Goal: Information Seeking & Learning: Understand process/instructions

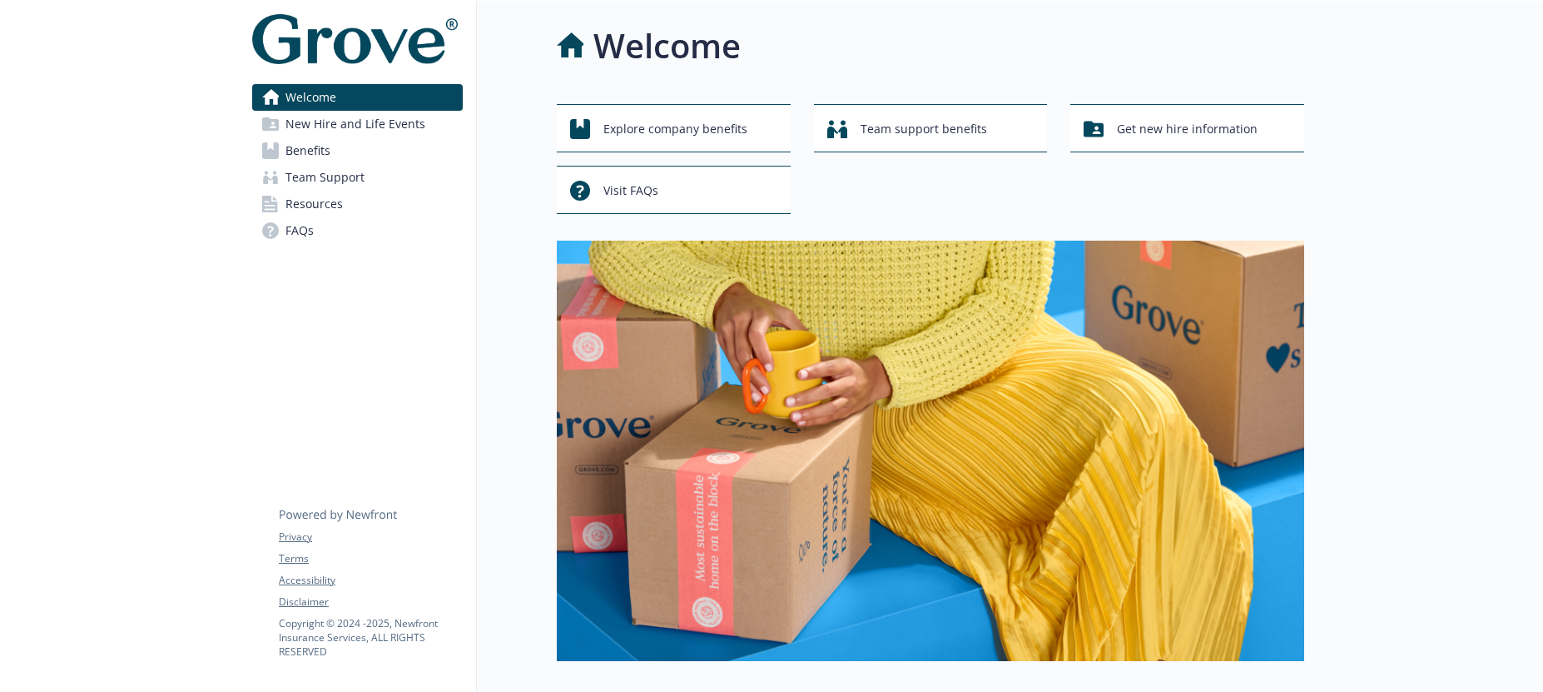
click at [1409, 81] on div at bounding box center [1423, 659] width 239 height 1317
drag, startPoint x: 156, startPoint y: 188, endPoint x: 186, endPoint y: 181, distance: 30.1
click at [156, 186] on div at bounding box center [119, 659] width 239 height 1317
click at [340, 146] on link "Benefits" at bounding box center [357, 150] width 211 height 27
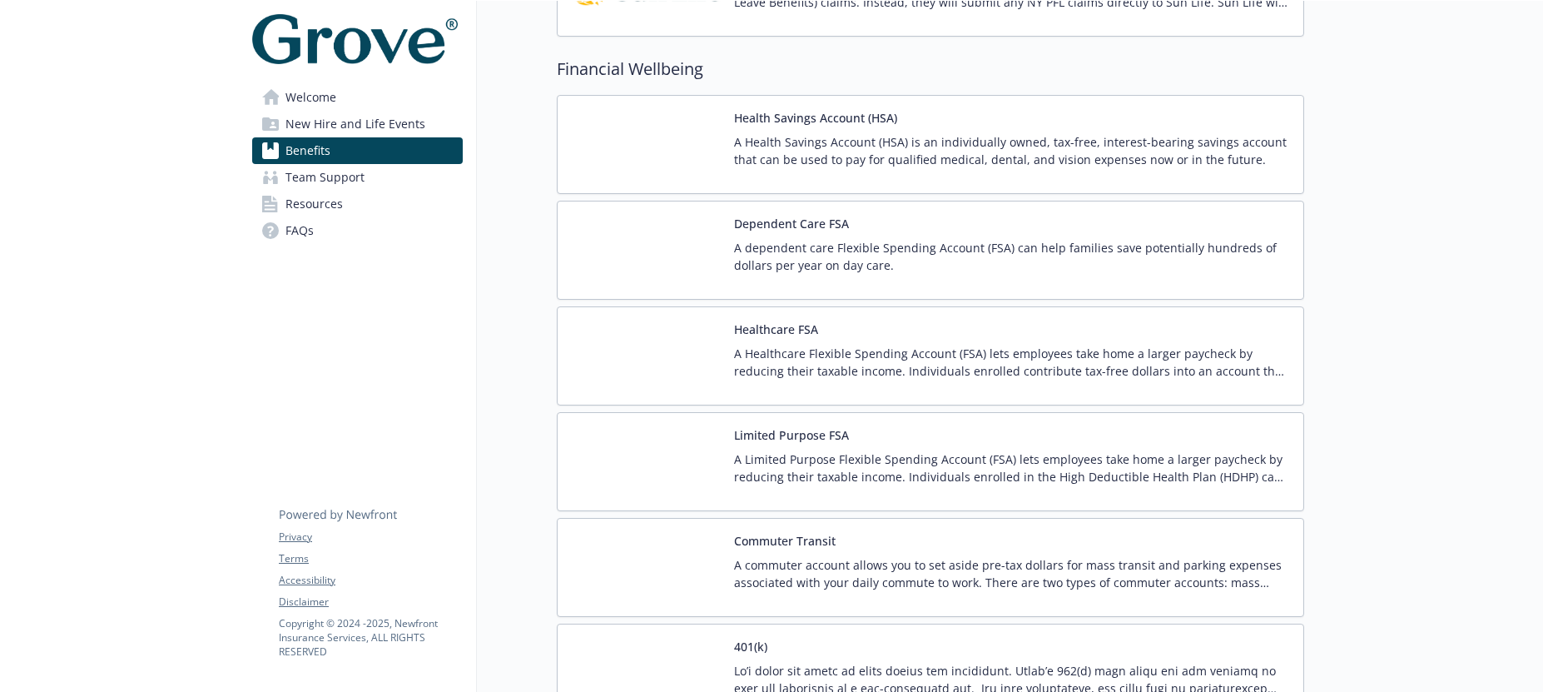
scroll to position [1812, 0]
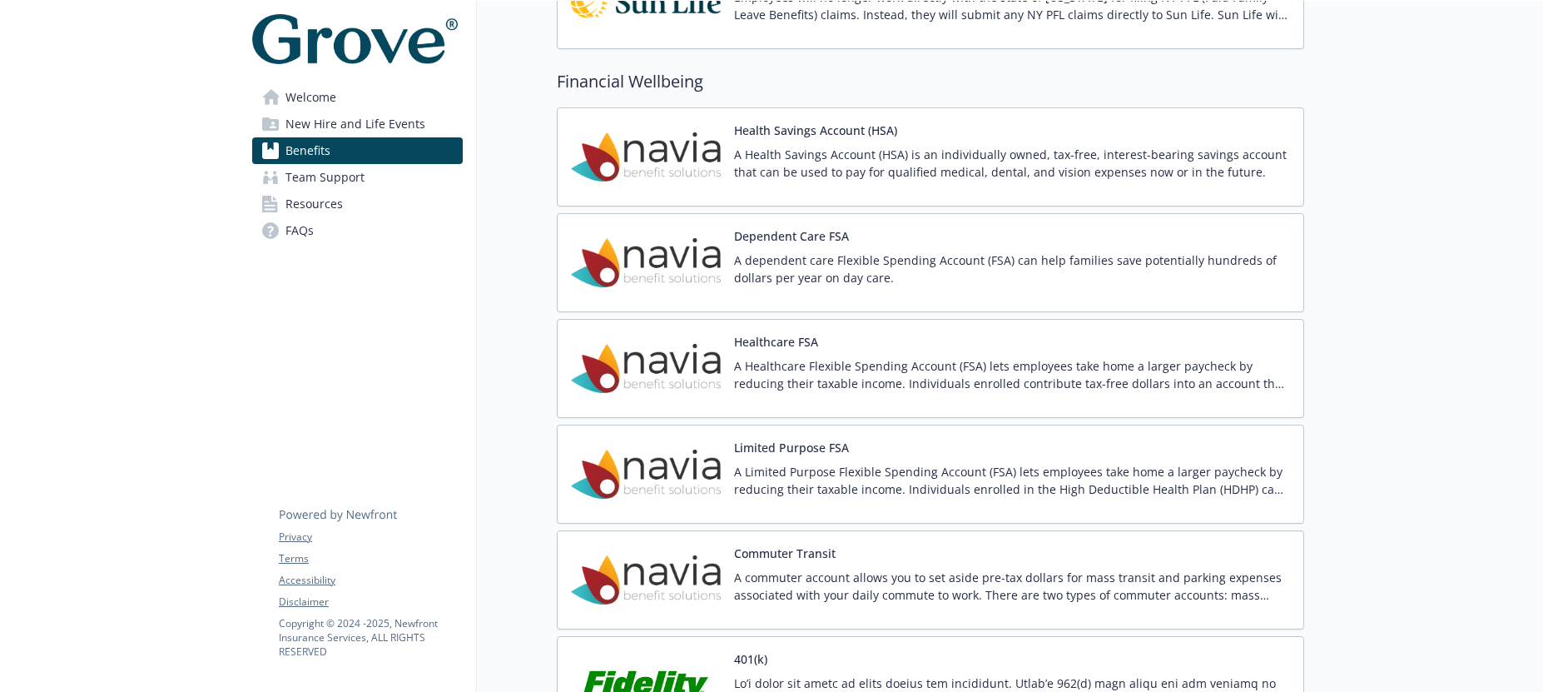
click at [1089, 247] on div "Dependent Care FSA A dependent care Flexible Spending Account (FSA) can help fa…" at bounding box center [1012, 262] width 556 height 71
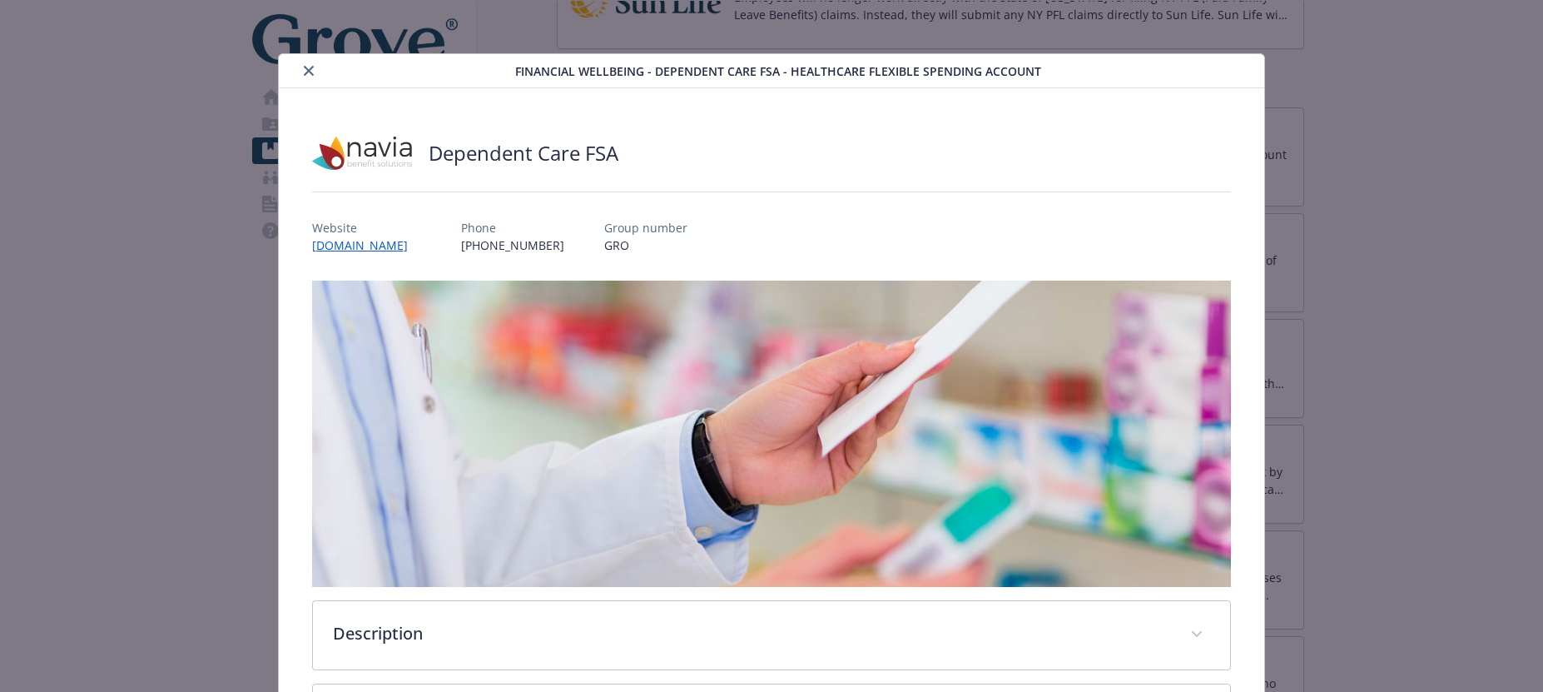
scroll to position [50, 0]
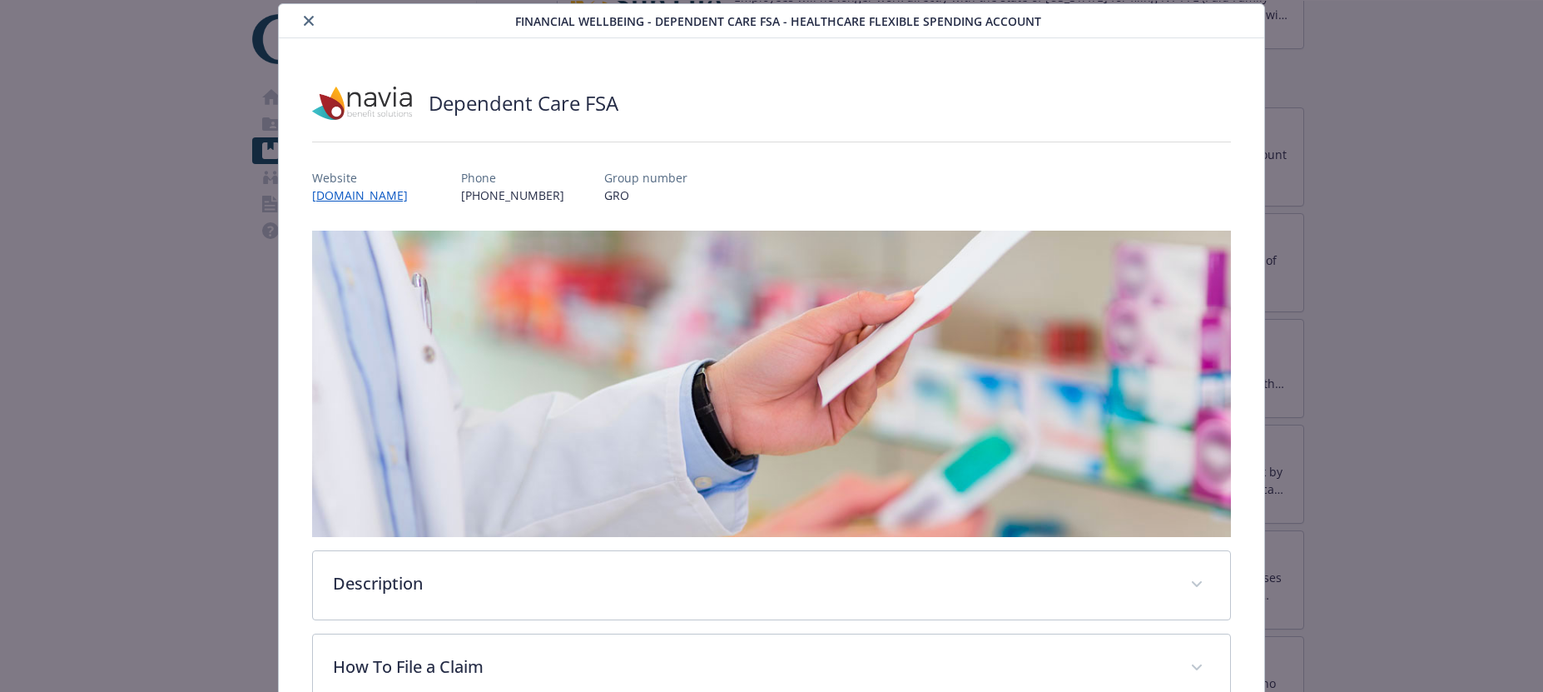
click at [802, 142] on div "details for plan Financial Wellbeing - Dependent Care FSA - Healthcare Flexible…" at bounding box center [772, 141] width 920 height 27
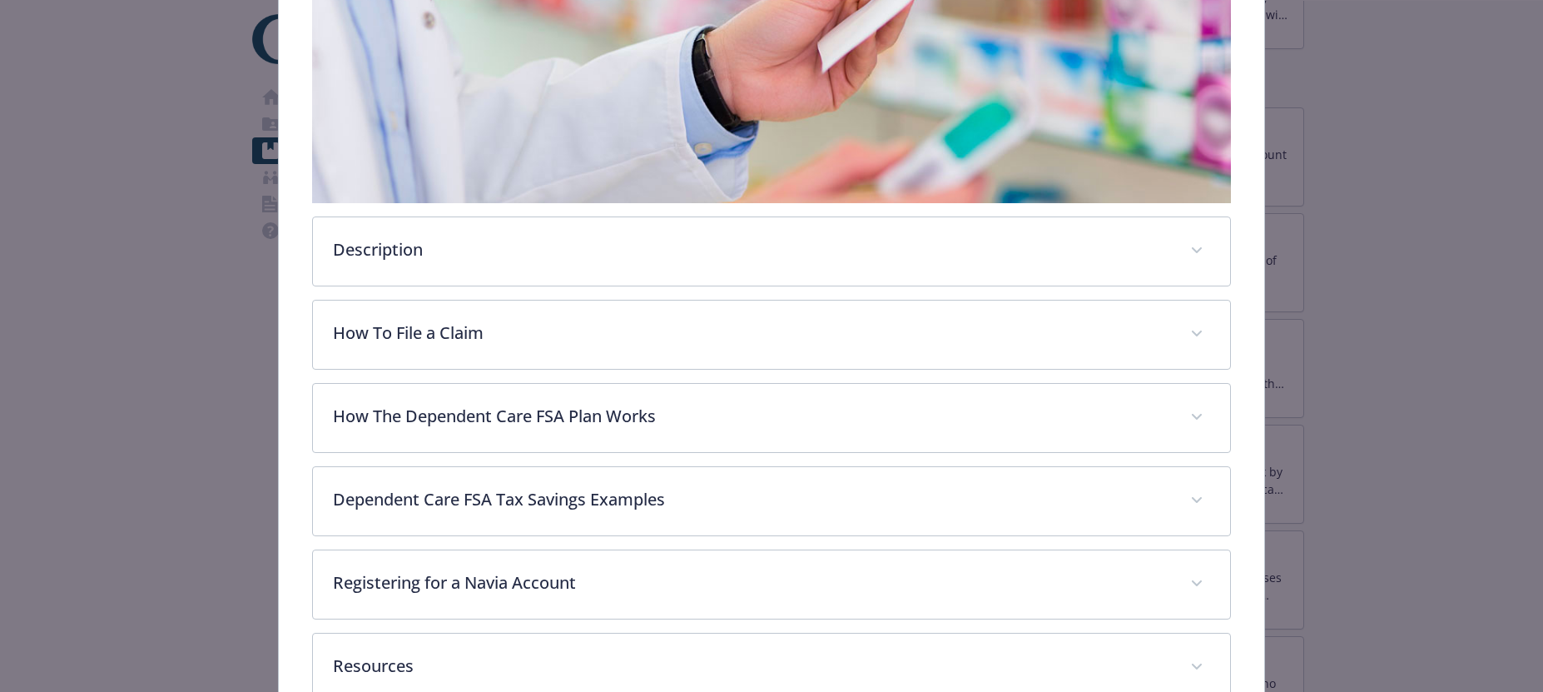
scroll to position [384, 0]
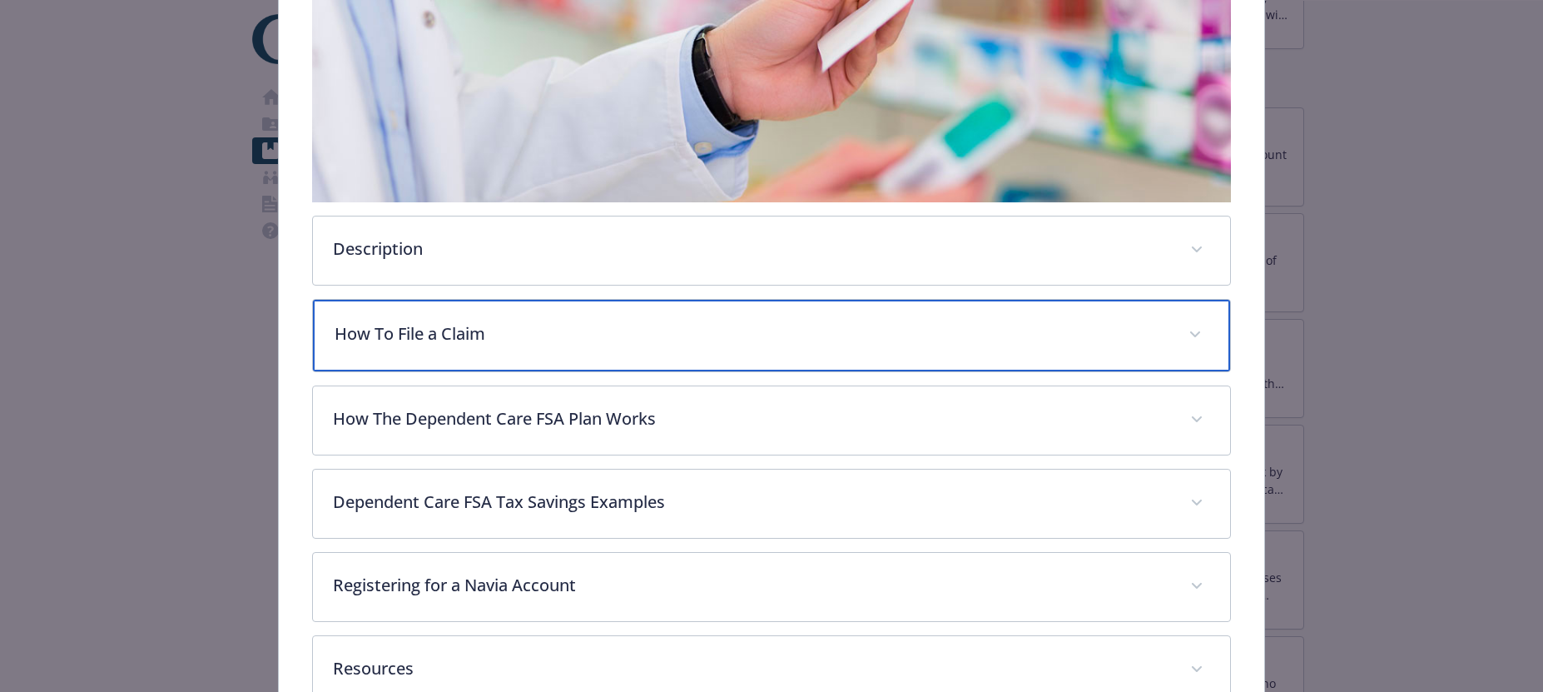
click at [1182, 327] on span "details for plan Financial Wellbeing - Dependent Care FSA - Healthcare Flexible…" at bounding box center [1195, 334] width 27 height 27
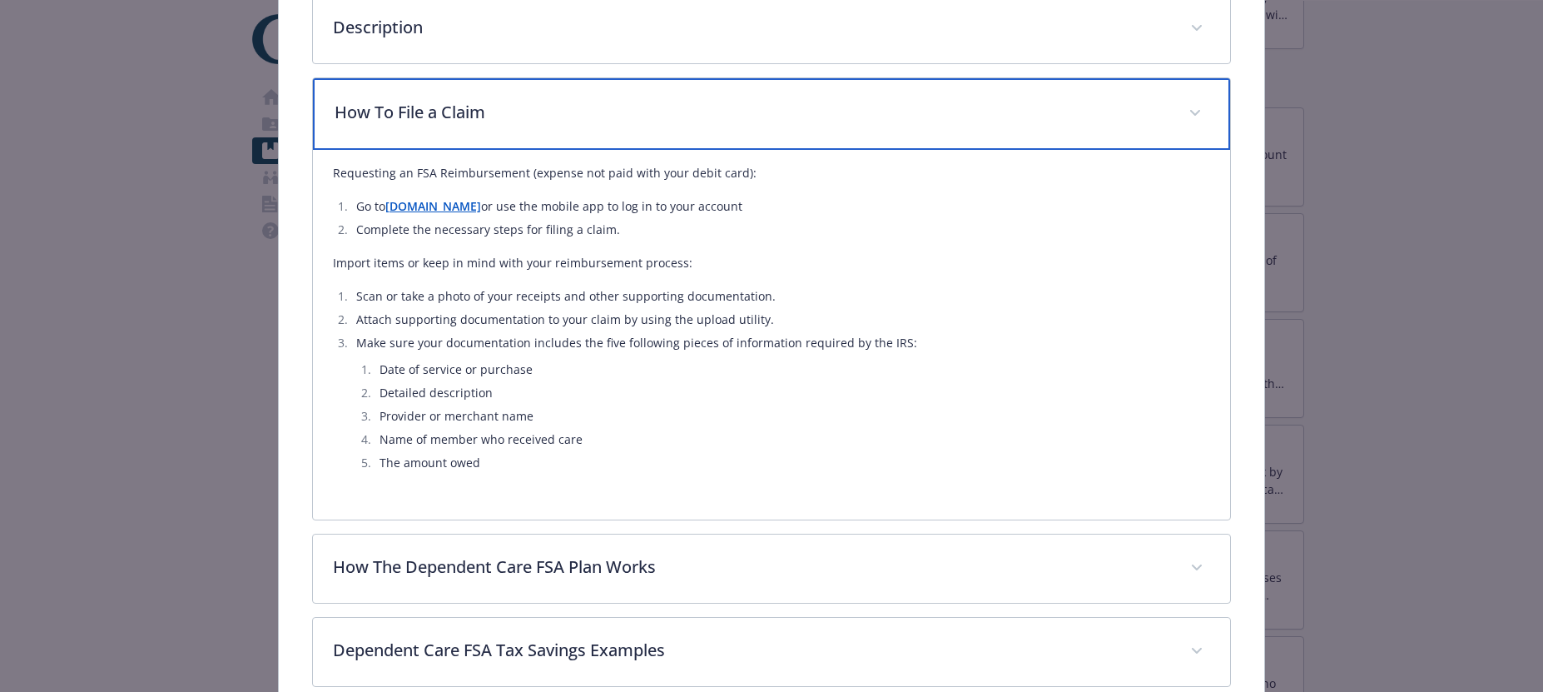
scroll to position [752, 0]
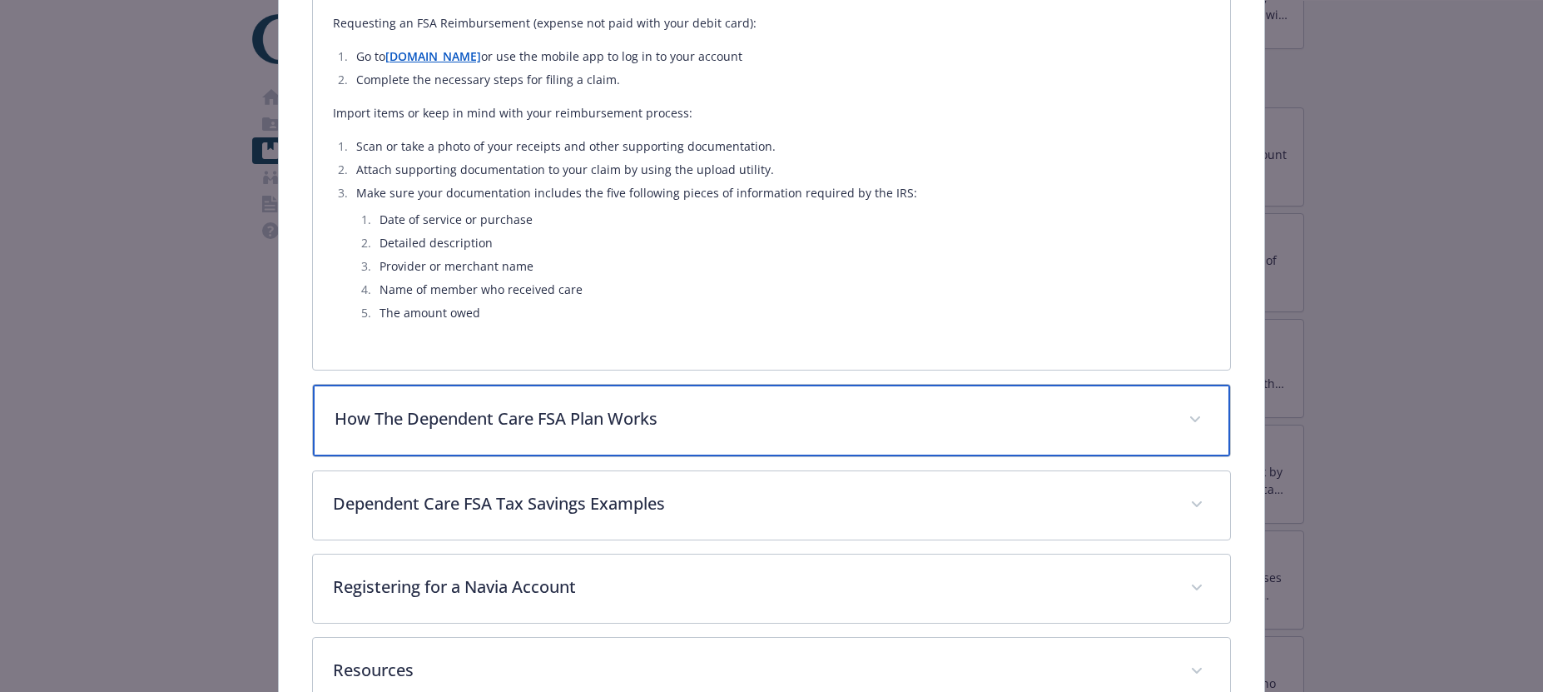
click at [796, 431] on div "How The Dependent Care FSA Plan Works" at bounding box center [772, 420] width 918 height 72
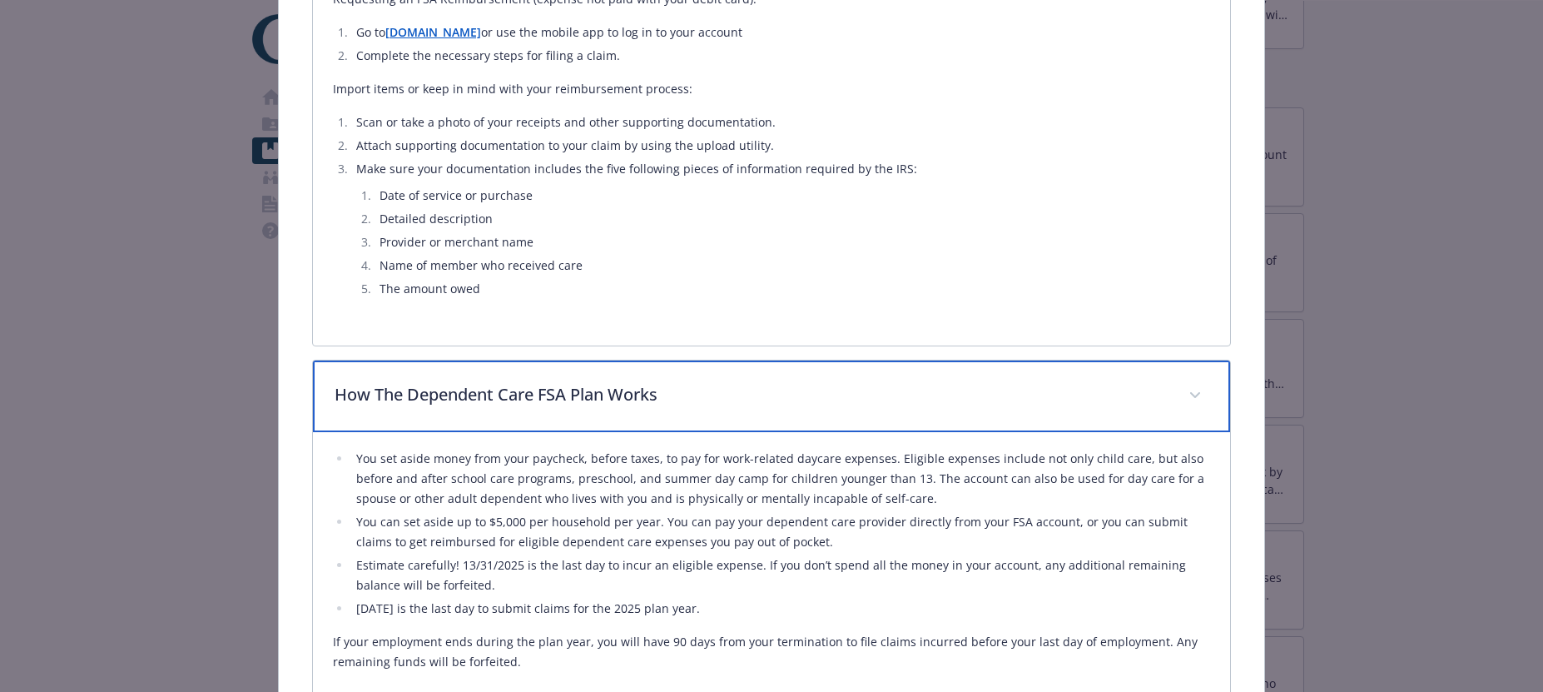
scroll to position [779, 0]
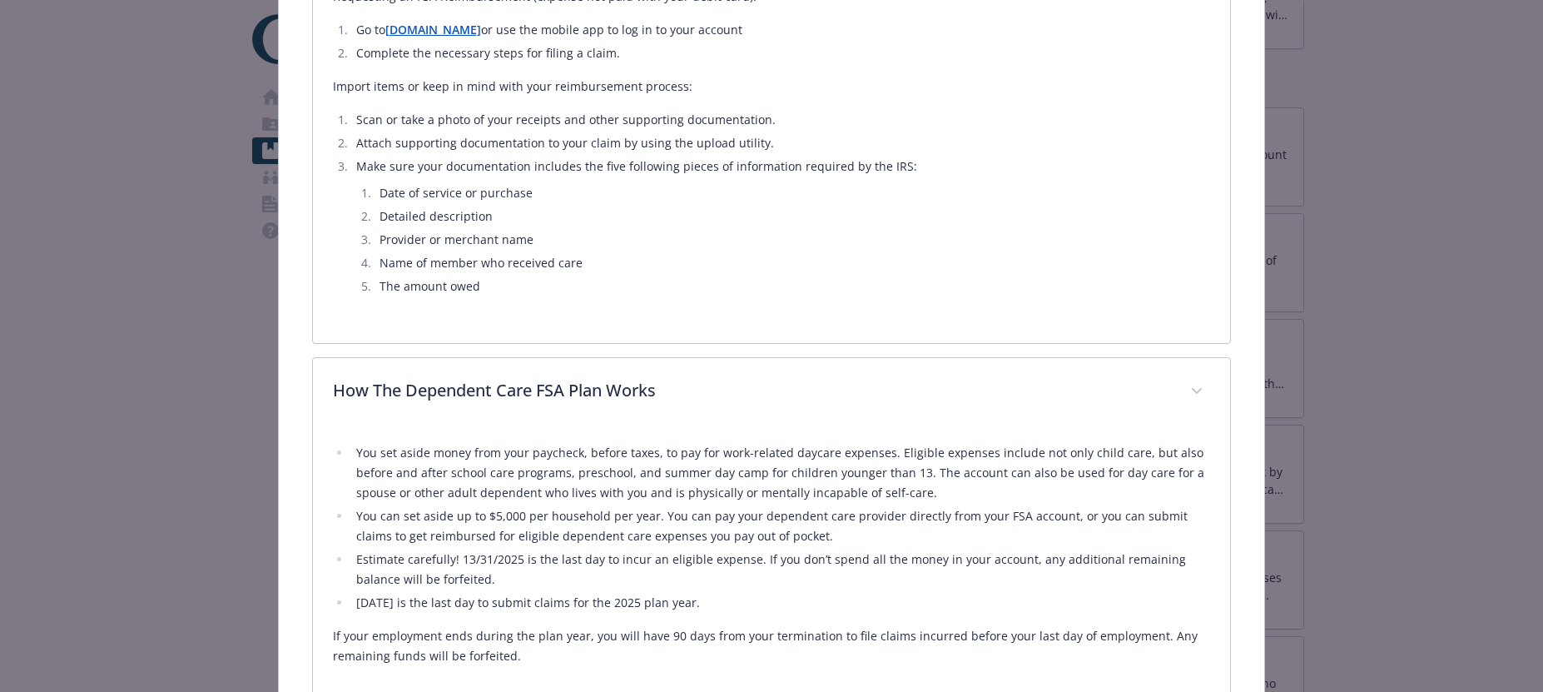
click at [561, 557] on li "Estimate carefully! 13/31/2025 is the last day to incur an eligible expense. If…" at bounding box center [781, 569] width 860 height 40
click at [563, 582] on li "Estimate carefully! 13/31/2025 is the last day to incur an eligible expense. If…" at bounding box center [781, 569] width 860 height 40
click at [576, 580] on li "Estimate carefully! 13/31/2025 is the last day to incur an eligible expense. If…" at bounding box center [781, 569] width 860 height 40
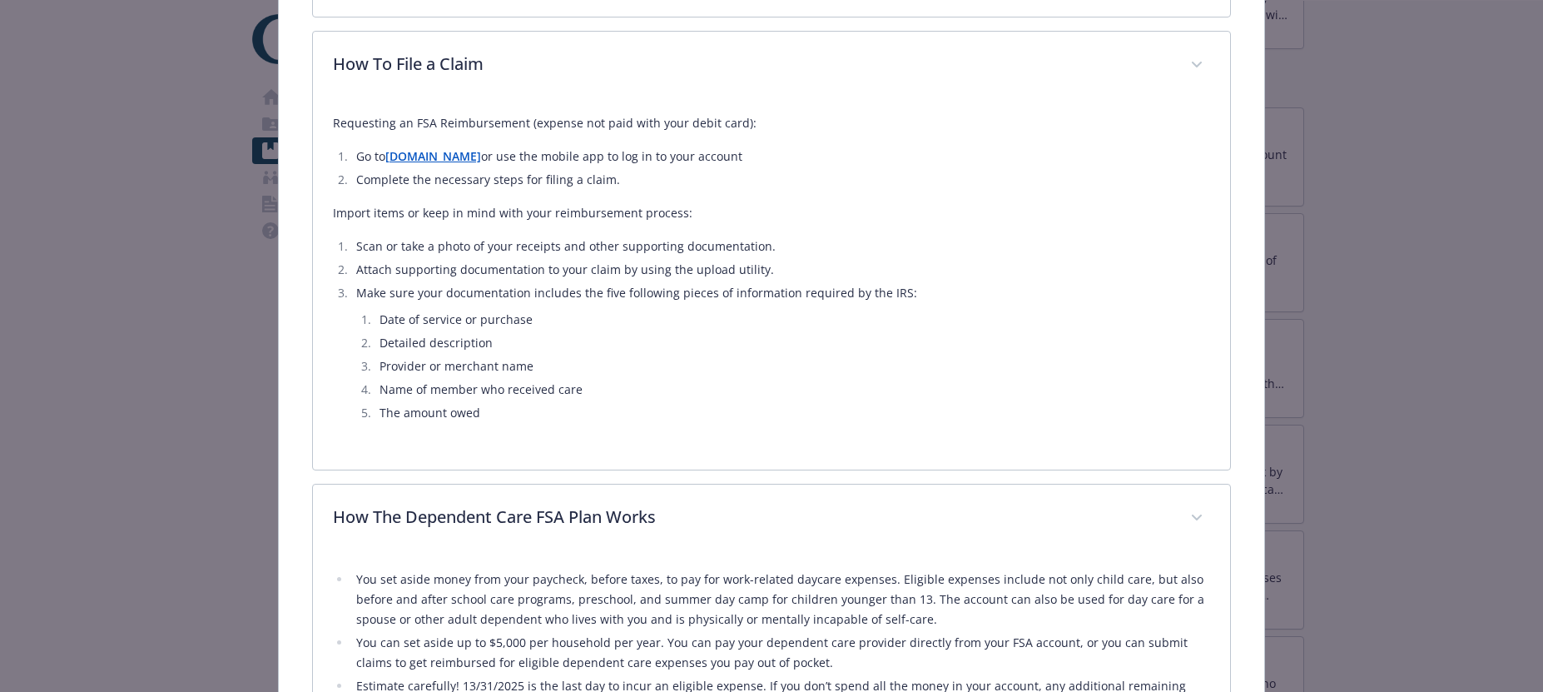
scroll to position [644, 0]
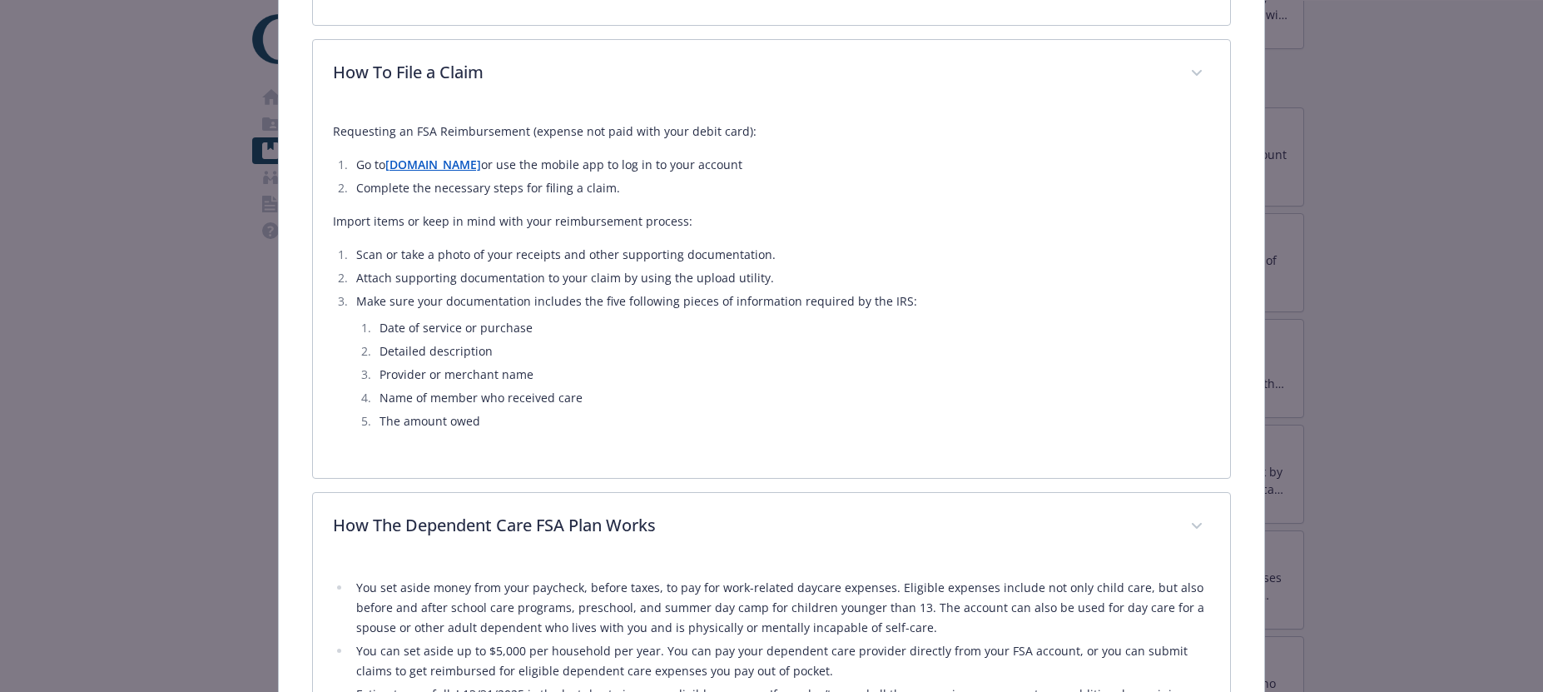
click at [463, 157] on strong "[DOMAIN_NAME]" at bounding box center [433, 164] width 96 height 16
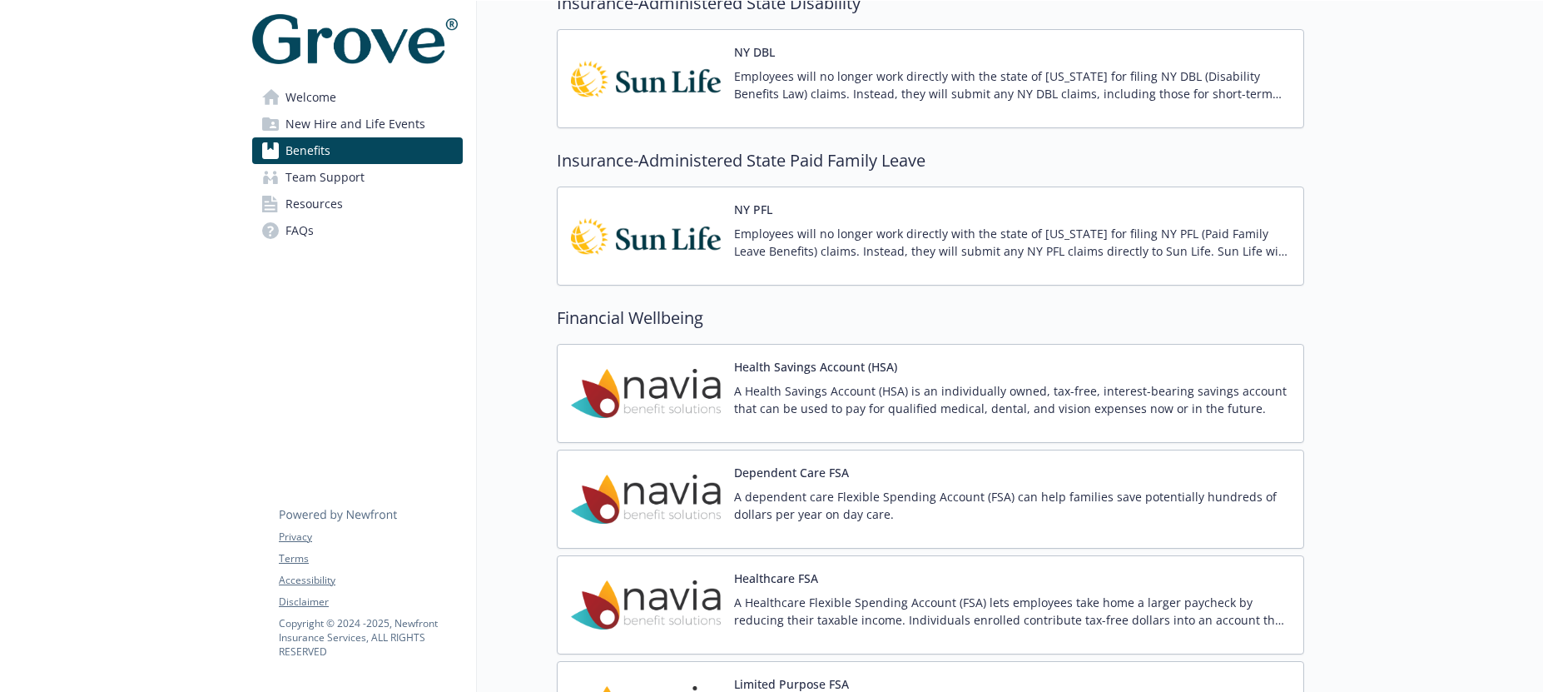
scroll to position [1313, 0]
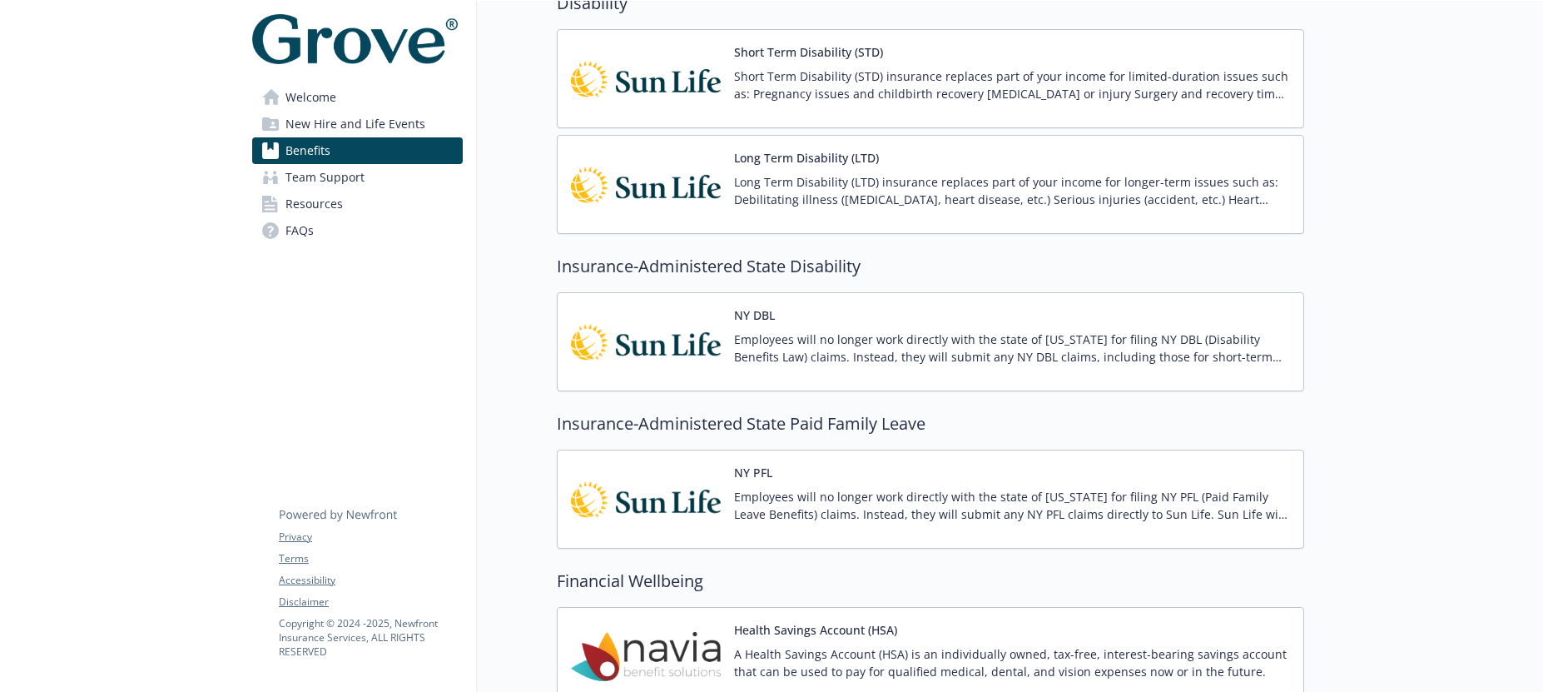
click at [211, 83] on div at bounding box center [119, 337] width 239 height 3298
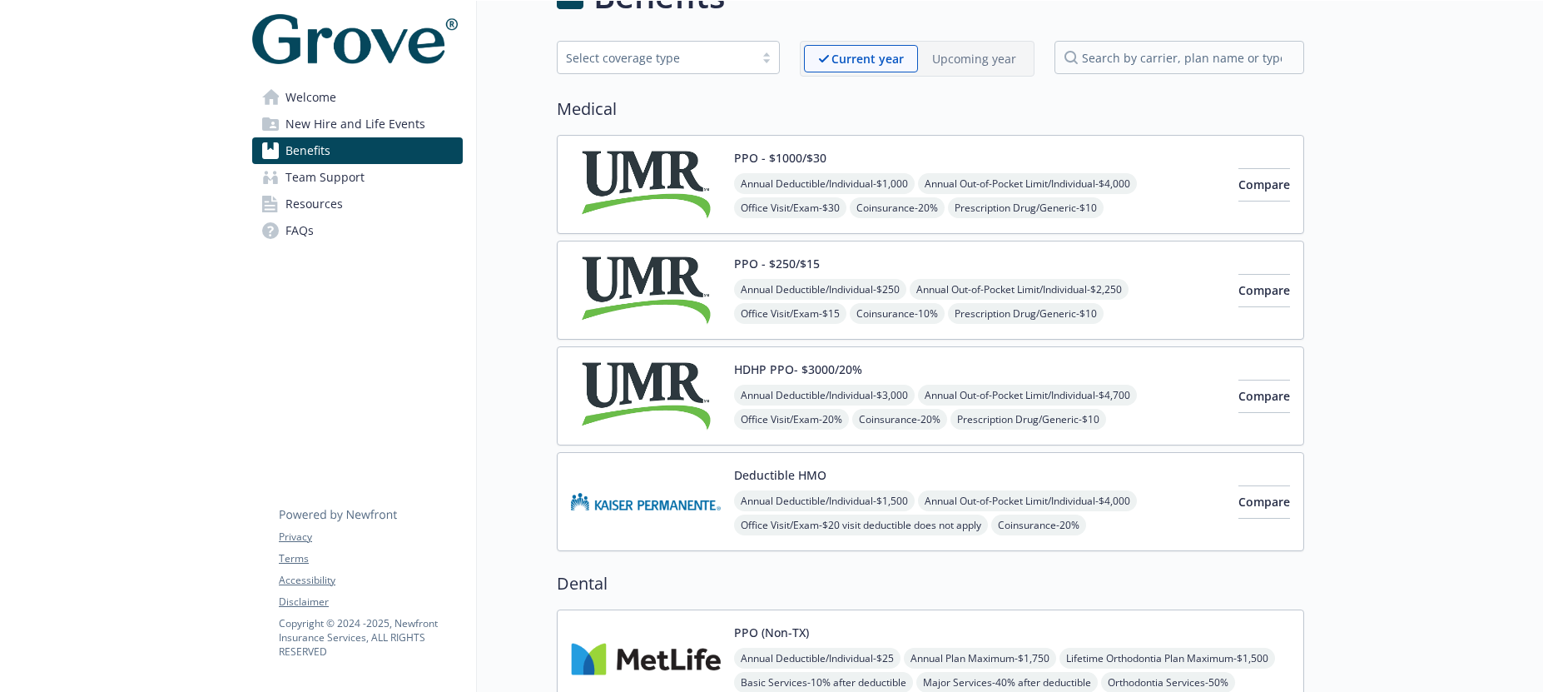
scroll to position [0, 0]
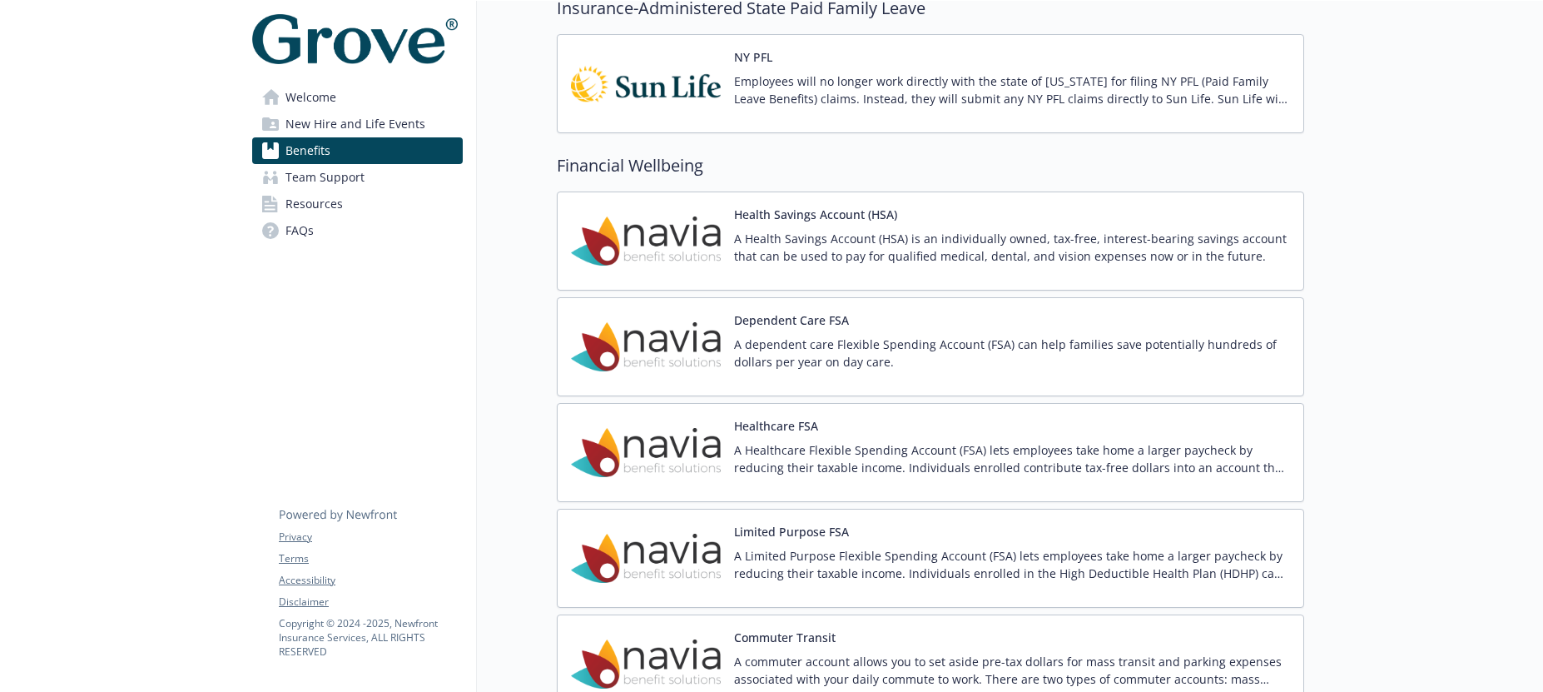
scroll to position [1840, 0]
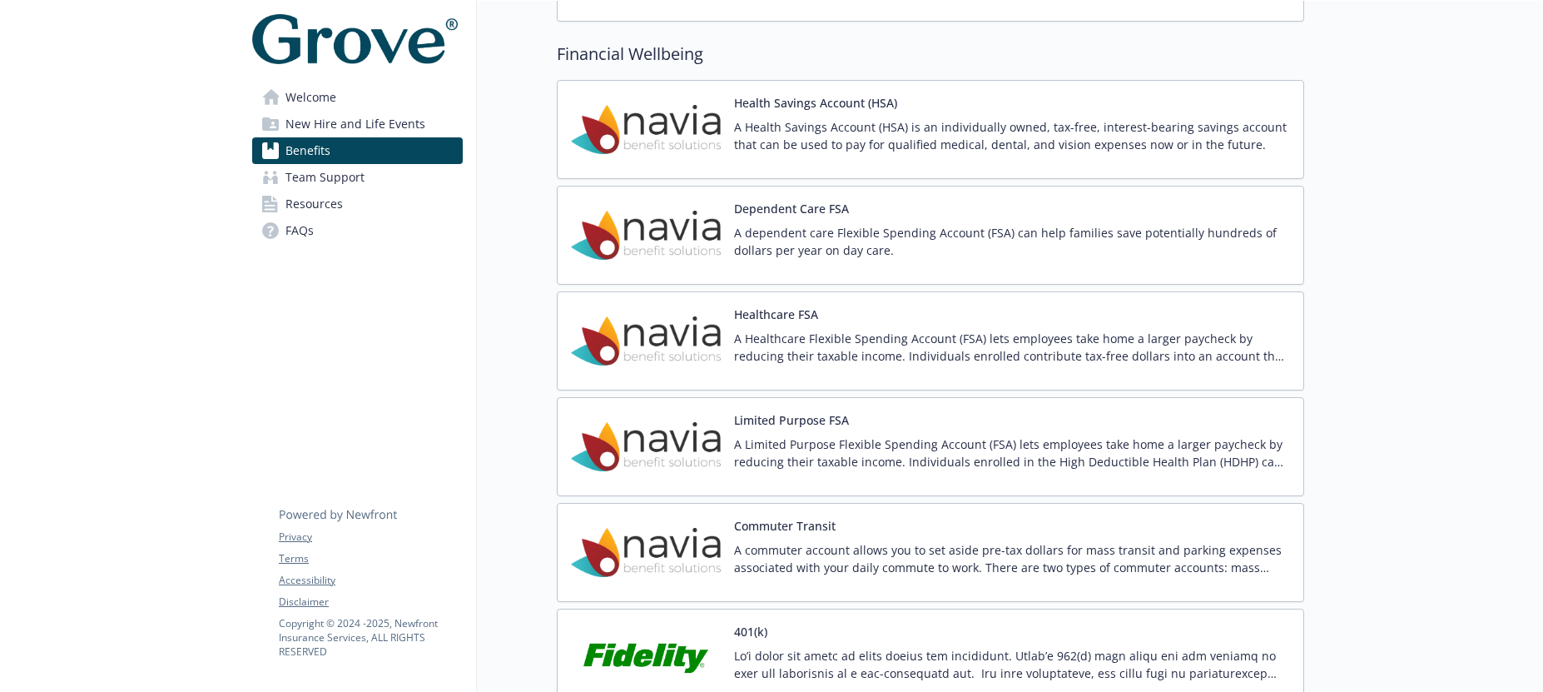
click at [800, 238] on p "A dependent care Flexible Spending Account (FSA) can help families save potenti…" at bounding box center [1012, 241] width 556 height 35
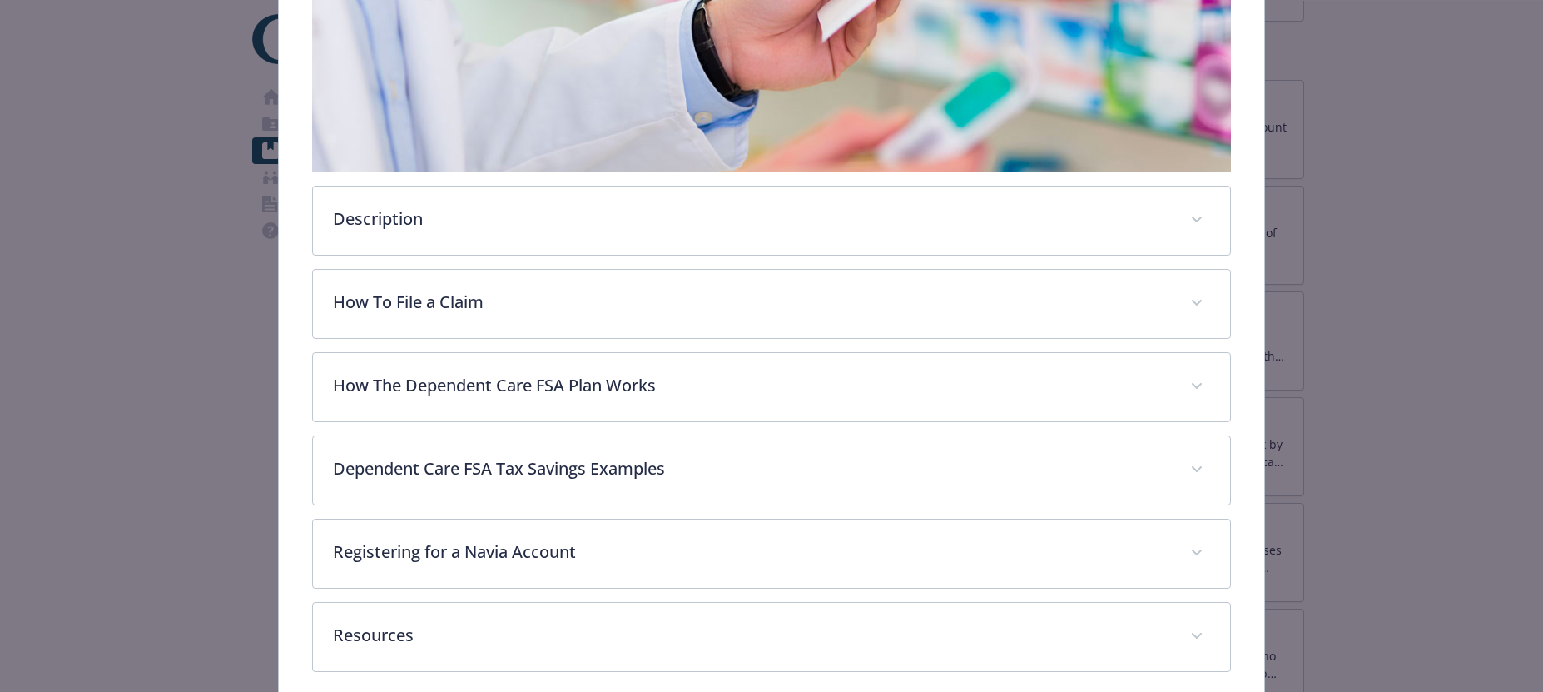
scroll to position [486, 0]
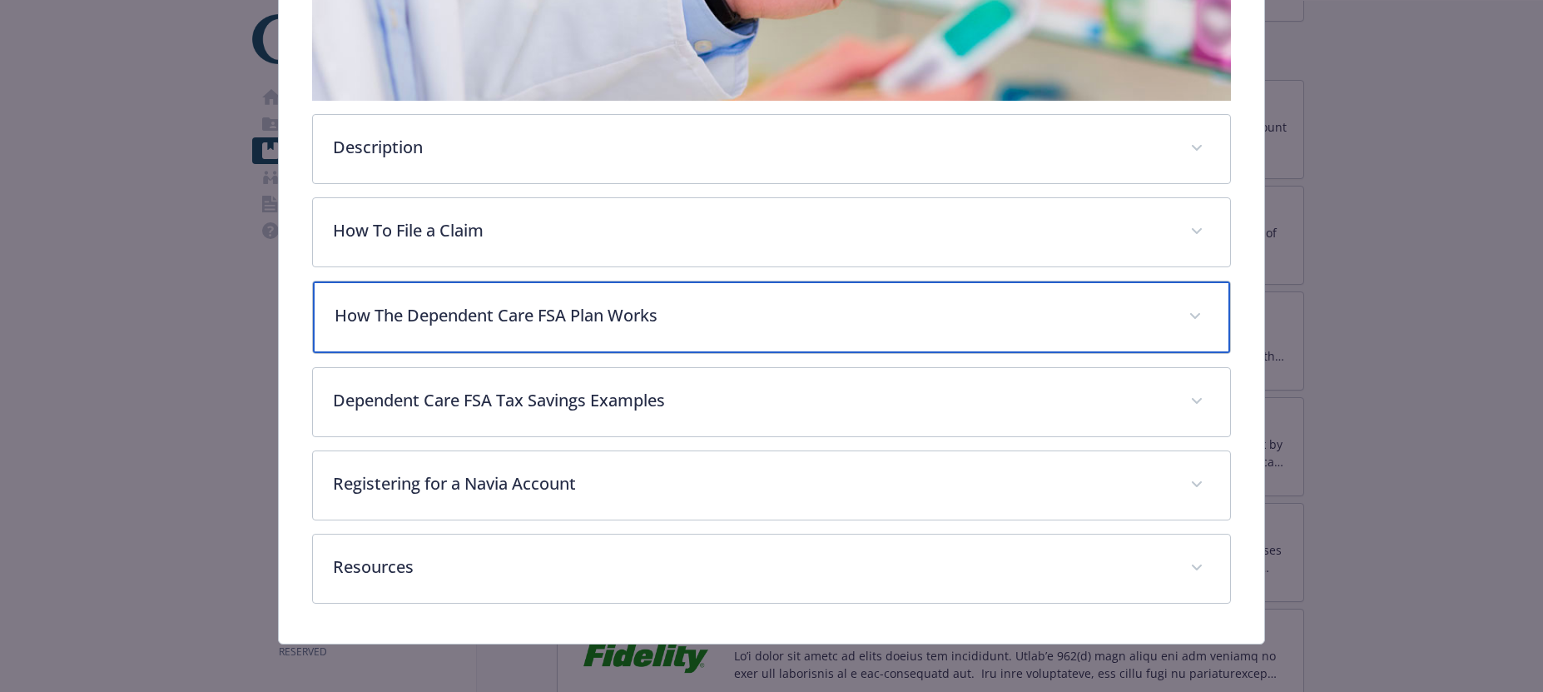
click at [667, 310] on p "How The Dependent Care FSA Plan Works" at bounding box center [752, 315] width 835 height 25
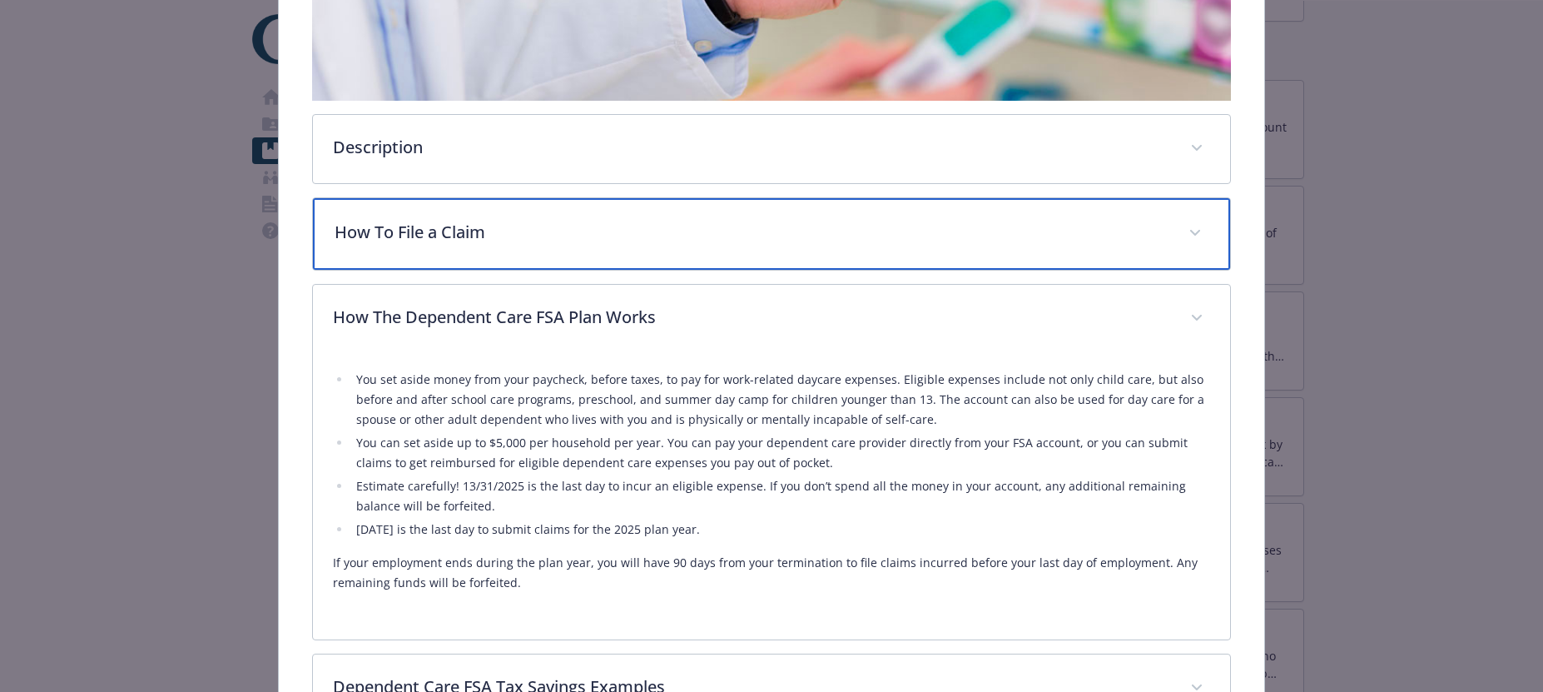
click at [809, 246] on div "How To File a Claim" at bounding box center [772, 234] width 918 height 72
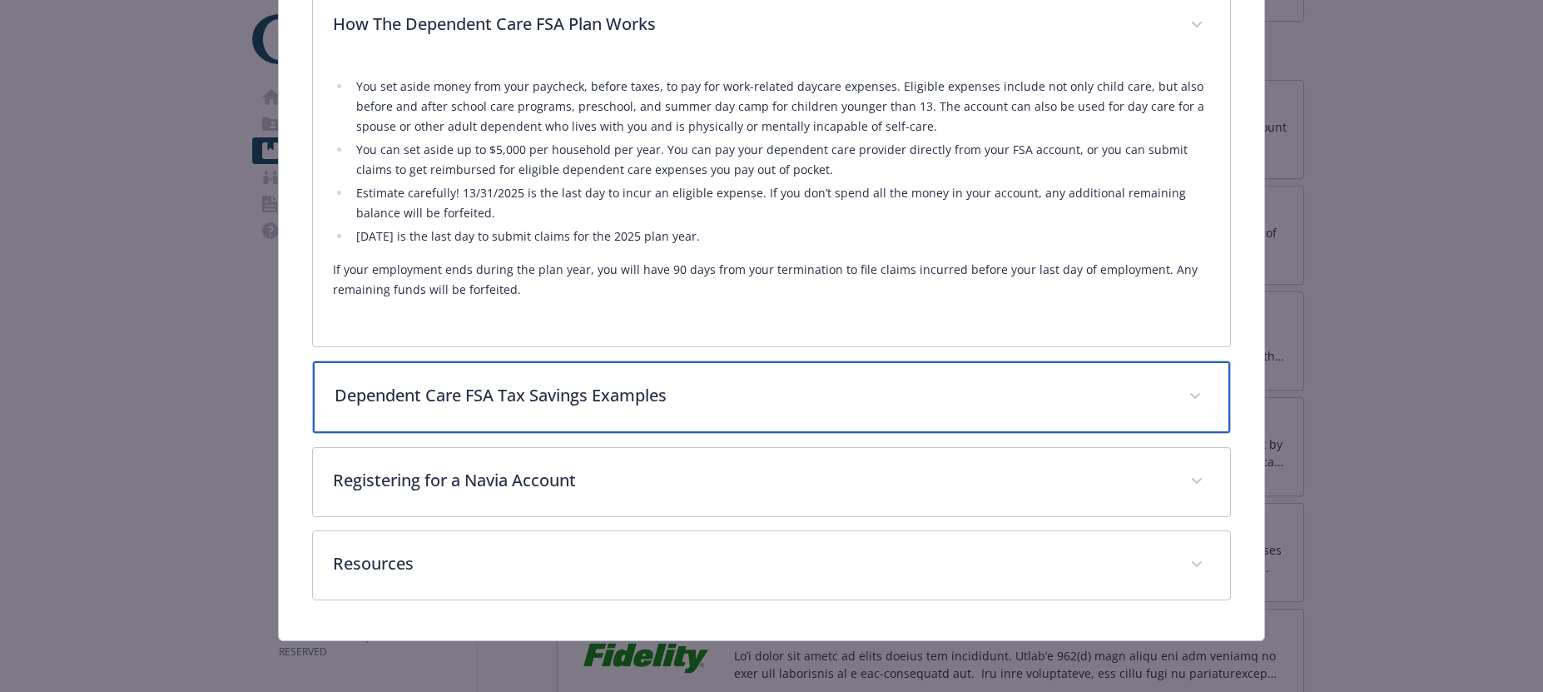
scroll to position [1142, 0]
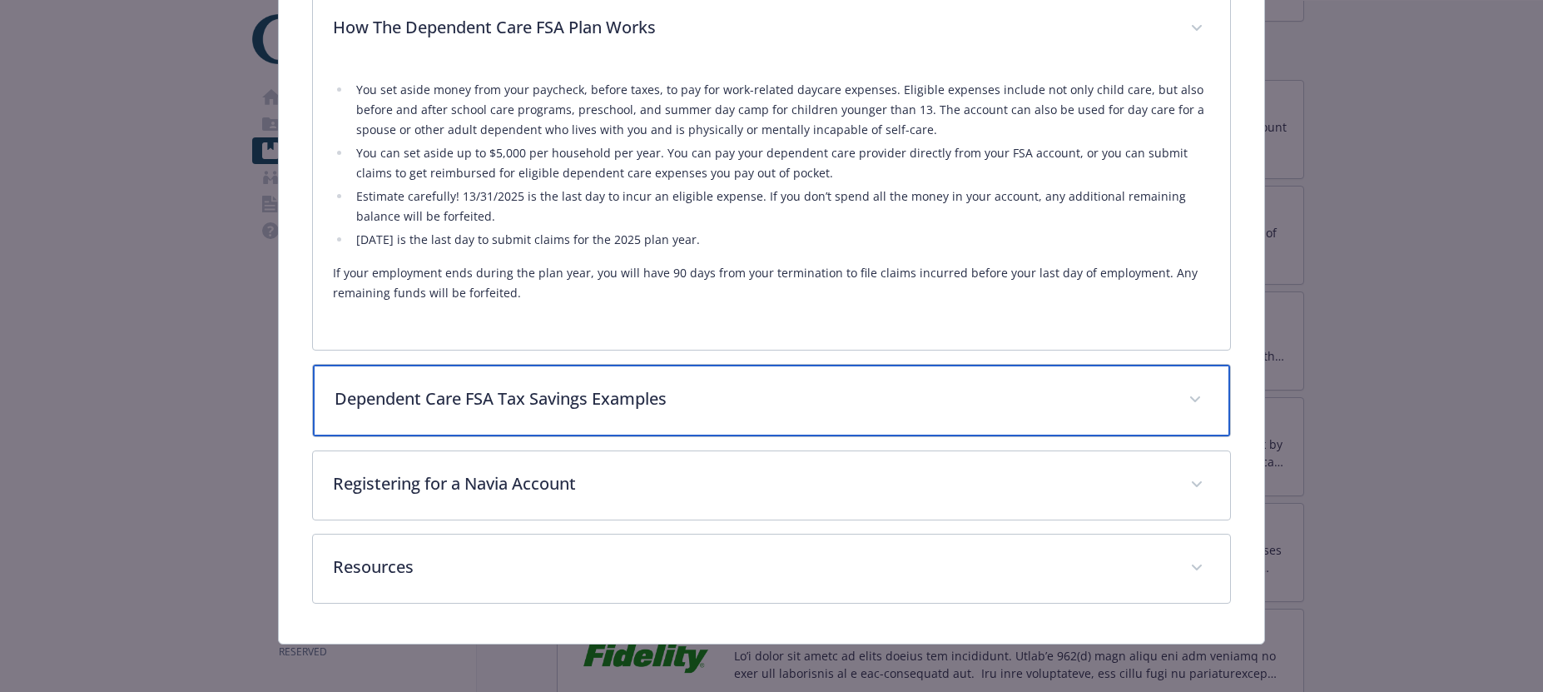
click at [595, 404] on p "Dependent Care FSA Tax Savings Examples" at bounding box center [752, 398] width 835 height 25
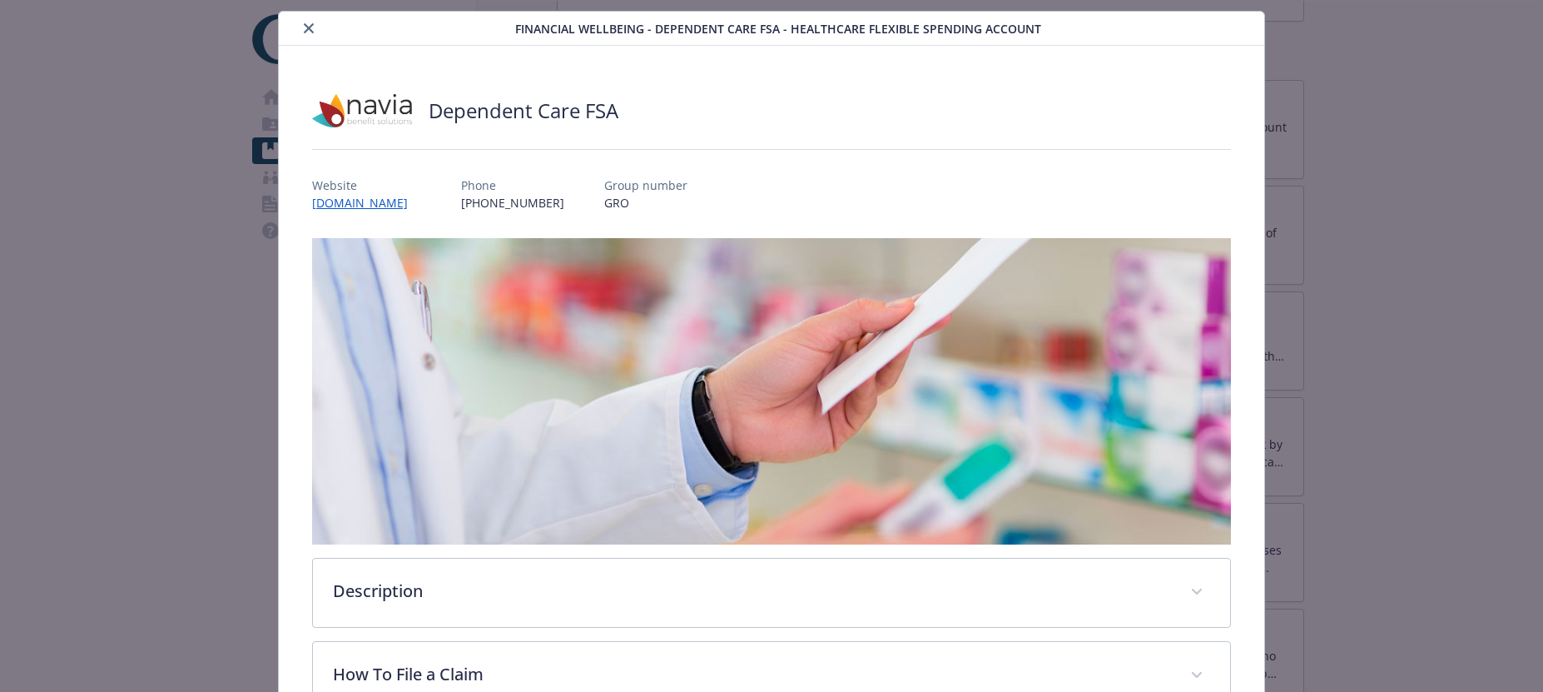
scroll to position [0, 0]
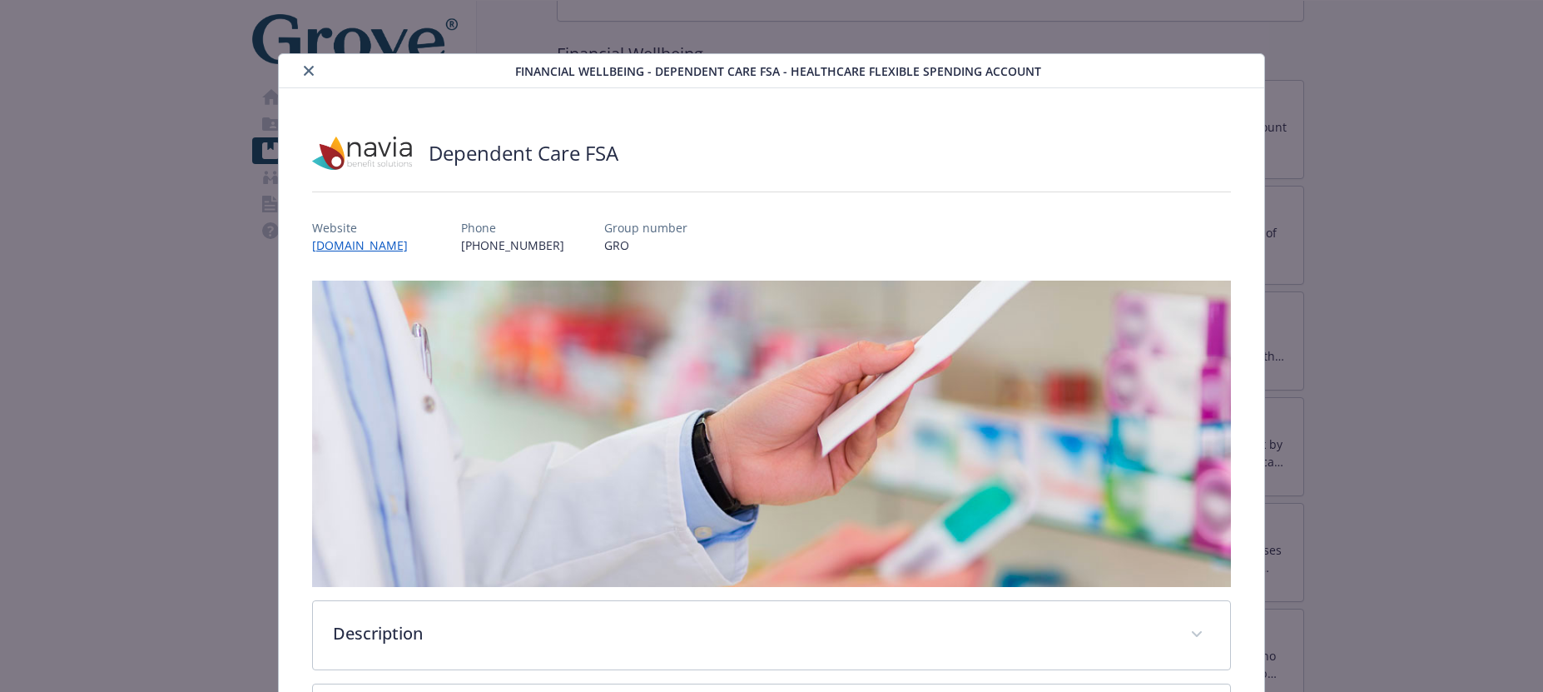
drag, startPoint x: 289, startPoint y: 71, endPoint x: 305, endPoint y: 71, distance: 15.8
click at [295, 71] on div "details for plan Financial Wellbeing - Dependent Care FSA - Healthcare Flexible…" at bounding box center [400, 71] width 230 height 20
click at [305, 71] on icon "close" at bounding box center [309, 71] width 10 height 10
